Goal: Information Seeking & Learning: Learn about a topic

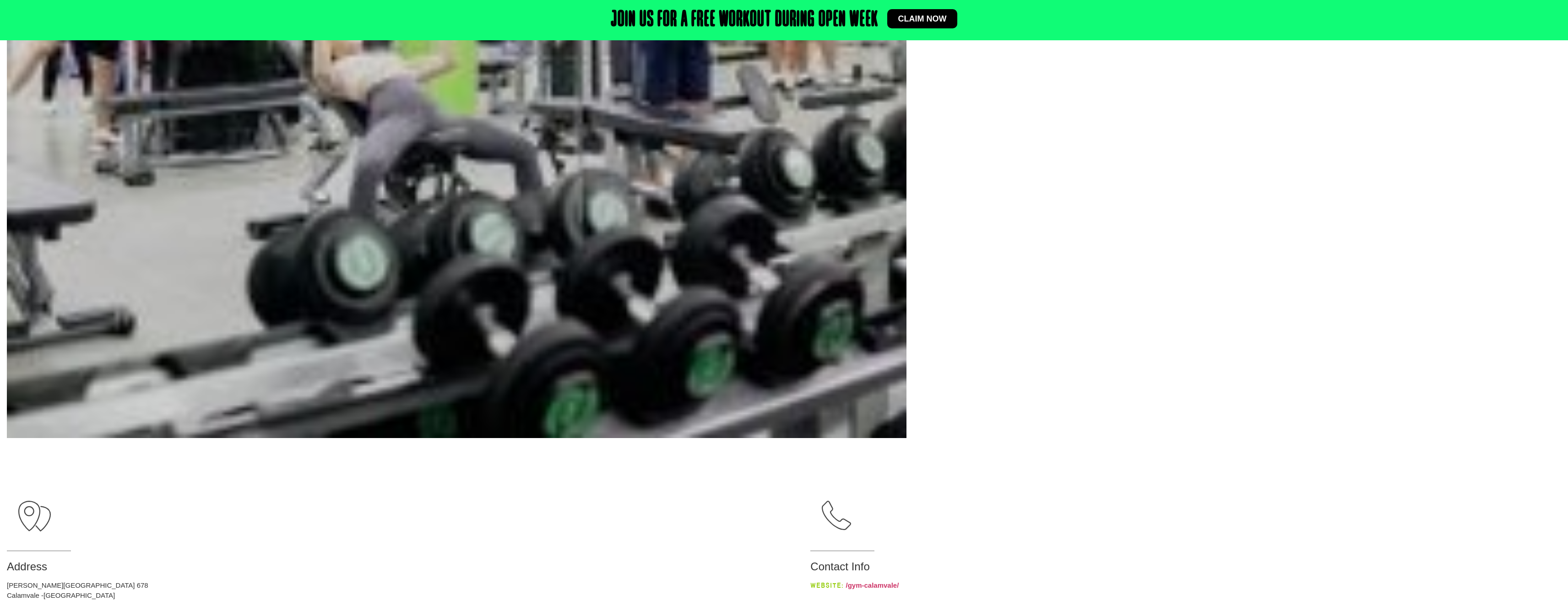
scroll to position [687, 0]
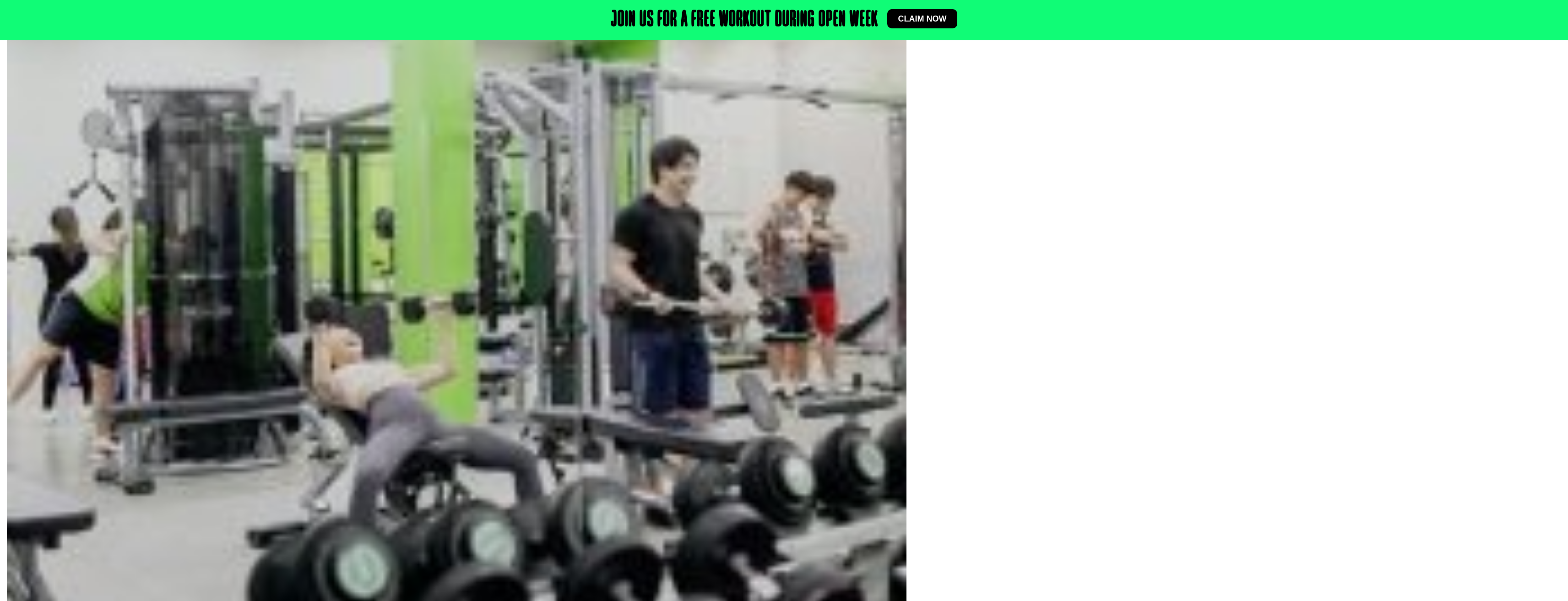
scroll to position [321, 0]
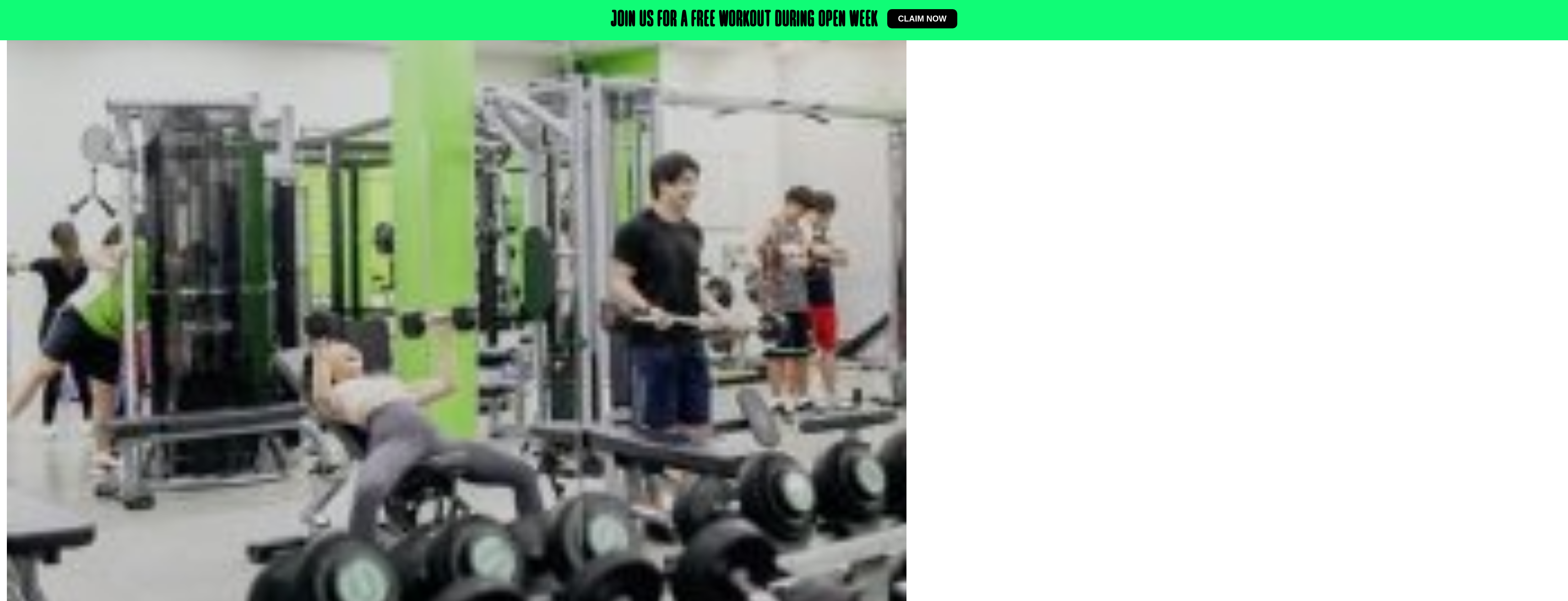
click at [824, 349] on img at bounding box center [457, 312] width 900 height 900
click at [1059, 336] on div at bounding box center [1237, 314] width 648 height 903
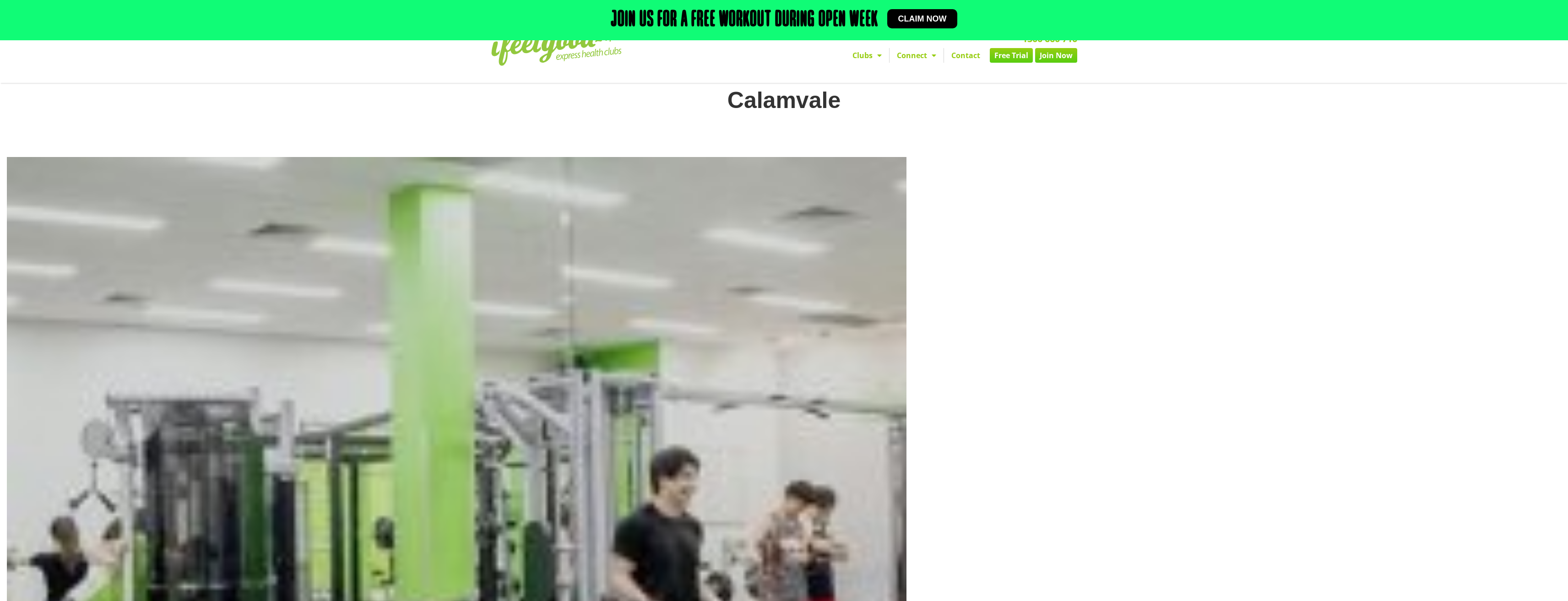
scroll to position [0, 0]
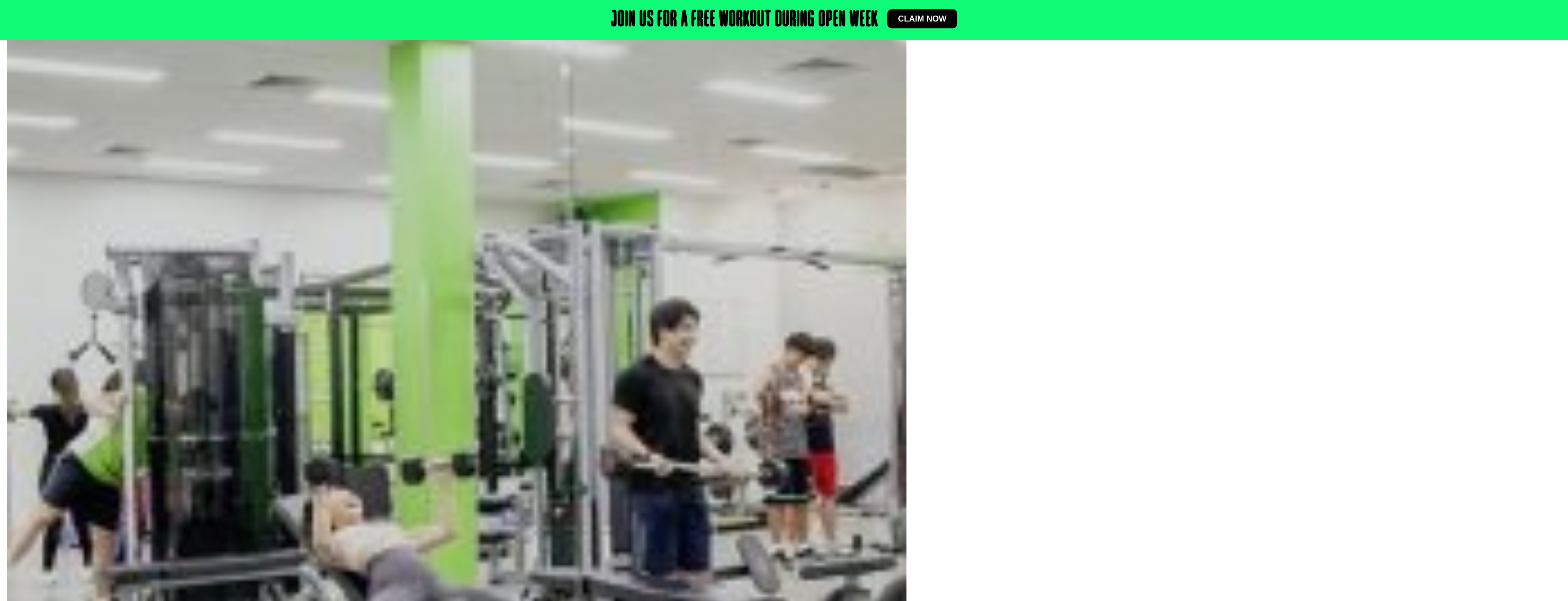
scroll to position [229, 0]
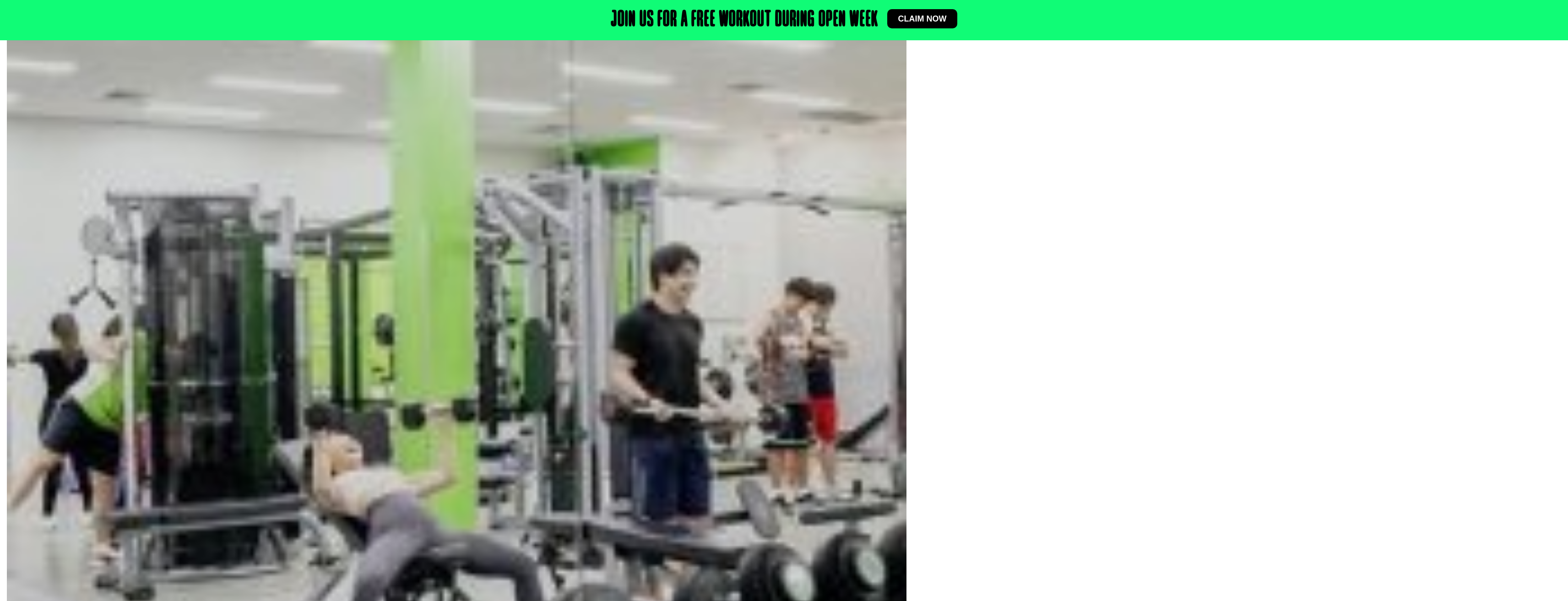
click at [609, 381] on img at bounding box center [457, 404] width 900 height 900
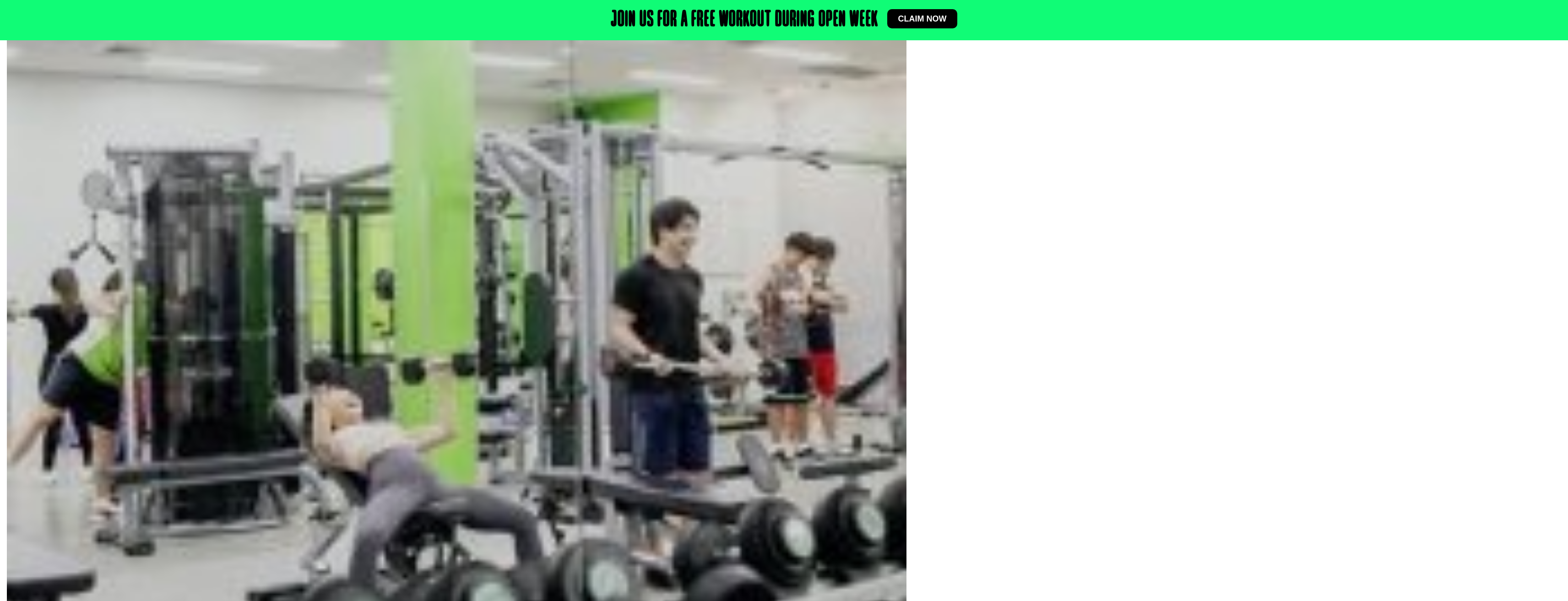
scroll to position [275, 0]
click at [797, 264] on img at bounding box center [457, 358] width 900 height 900
drag, startPoint x: 794, startPoint y: 264, endPoint x: 784, endPoint y: 264, distance: 10.0
click at [784, 264] on img at bounding box center [457, 358] width 900 height 900
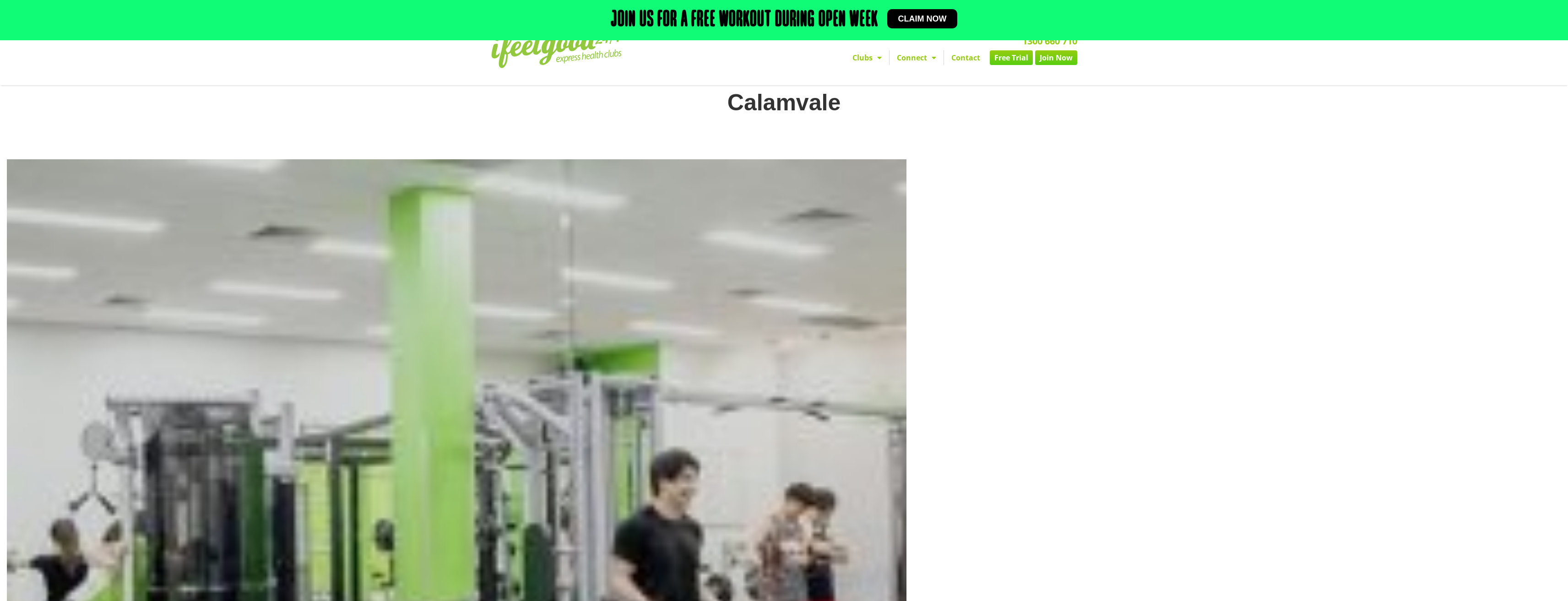
scroll to position [0, 0]
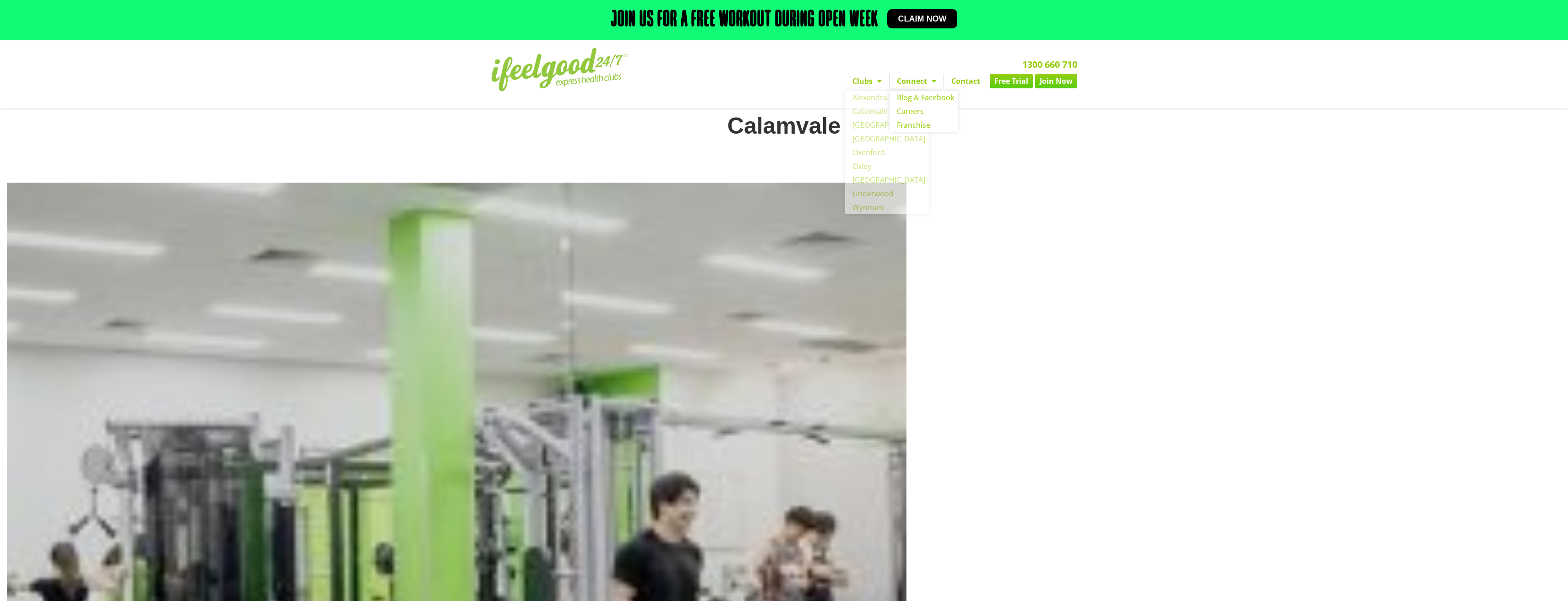
click at [932, 78] on span "Menu" at bounding box center [931, 81] width 9 height 17
click at [1042, 84] on link "Join Now" at bounding box center [1056, 80] width 42 height 15
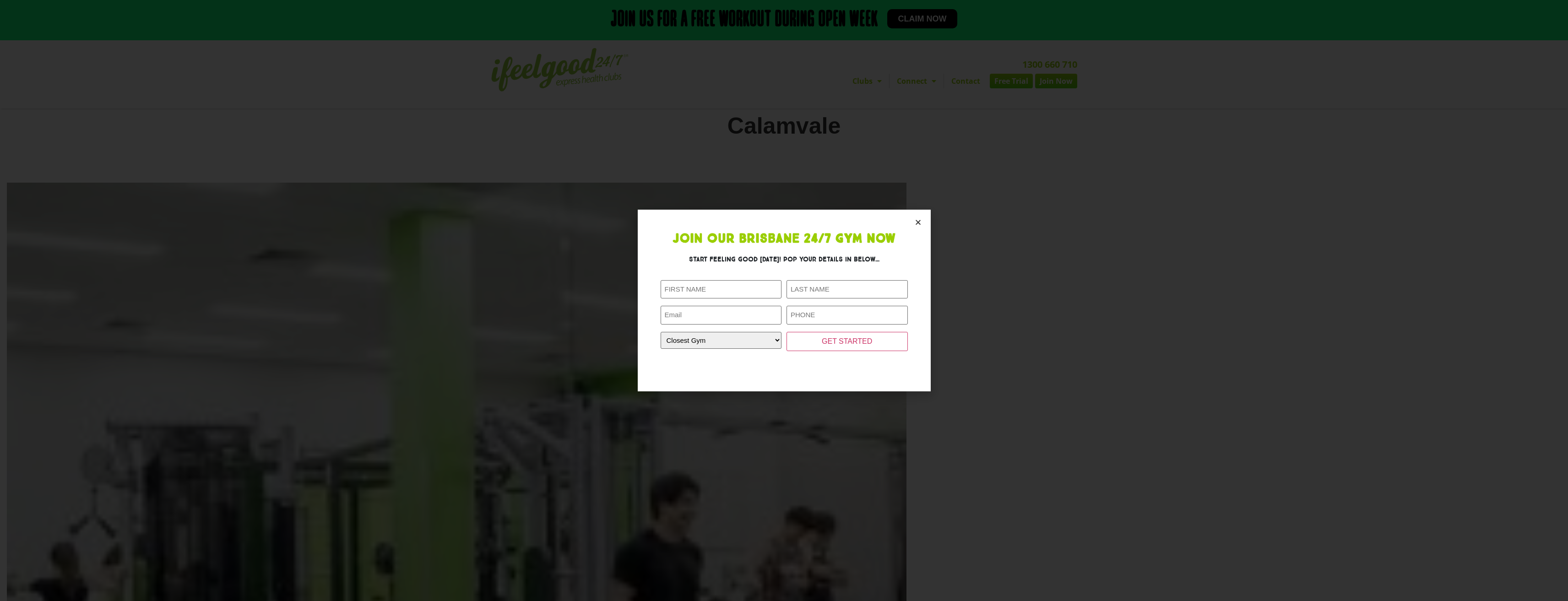
click at [916, 223] on icon "Close" at bounding box center [918, 222] width 7 height 7
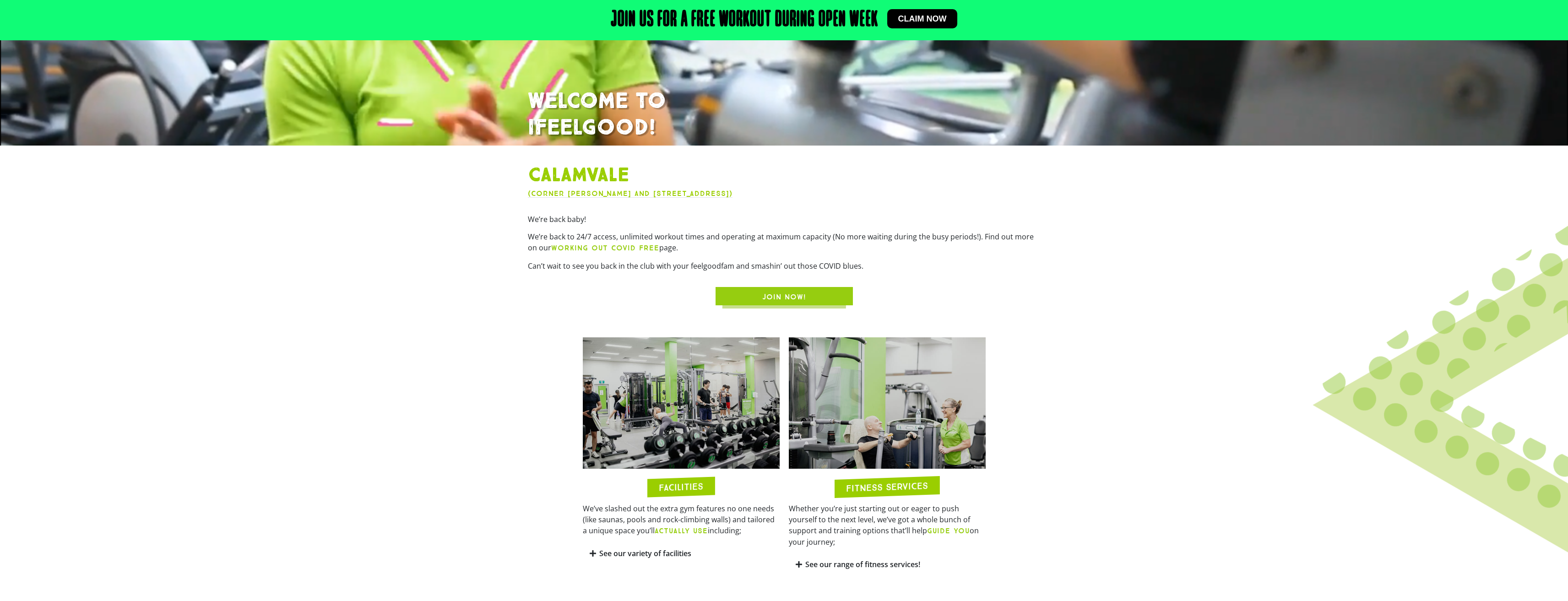
scroll to position [321, 0]
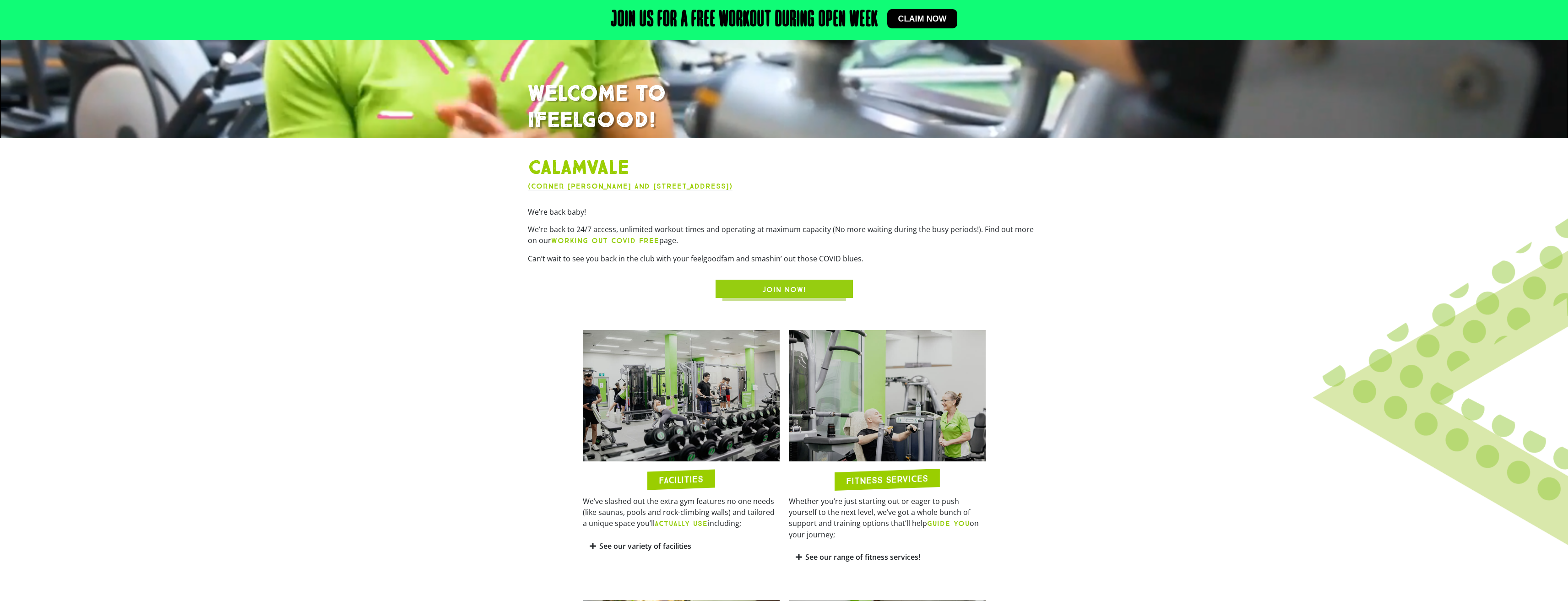
click at [691, 490] on div "FACILITIES We’ve slashed out the extra gym features no one needs (like saunas, …" at bounding box center [681, 449] width 206 height 247
click at [693, 481] on h2 "FACILITIES" at bounding box center [681, 479] width 44 height 10
click at [674, 411] on img at bounding box center [681, 396] width 197 height 132
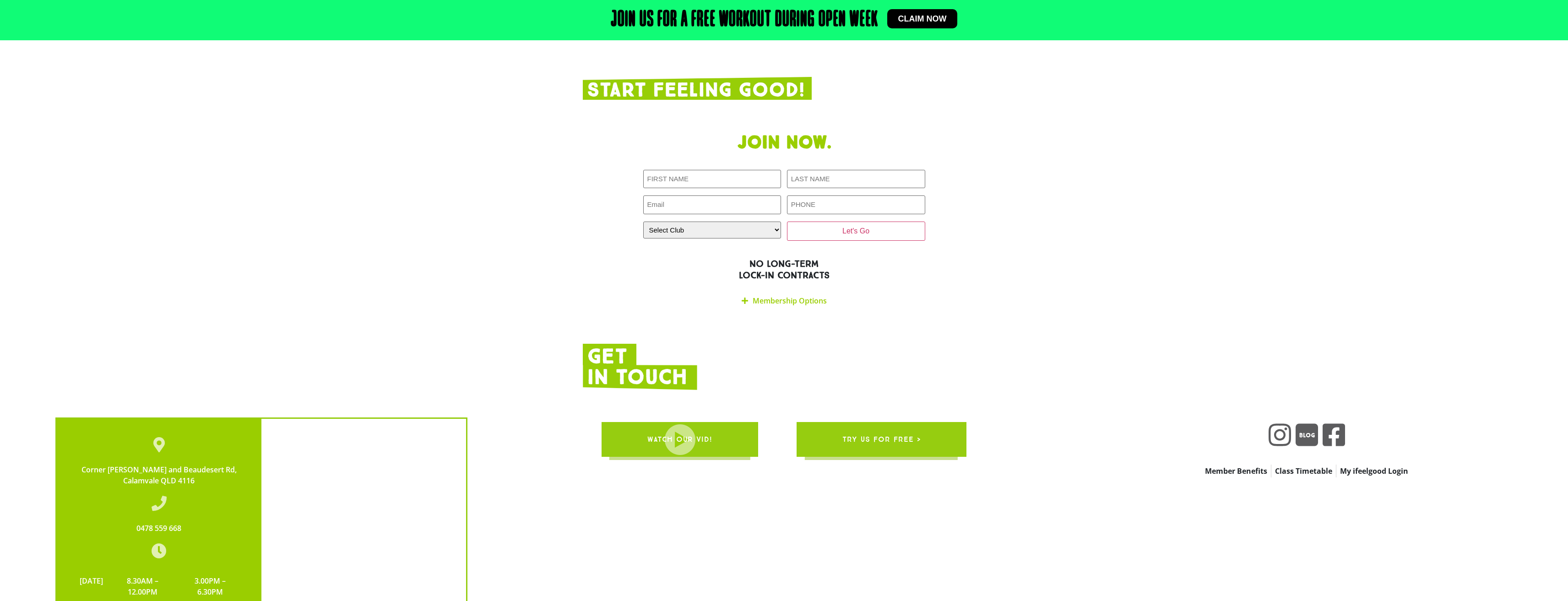
scroll to position [1924, 0]
click at [672, 428] on span "WATCH OUR VID!" at bounding box center [680, 440] width 65 height 26
